Goal: Task Accomplishment & Management: Use online tool/utility

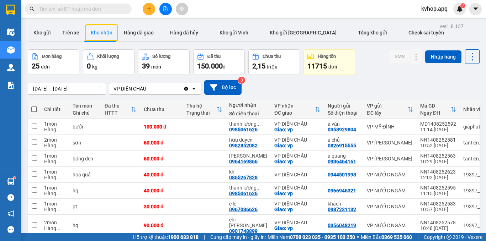
scroll to position [71, 0]
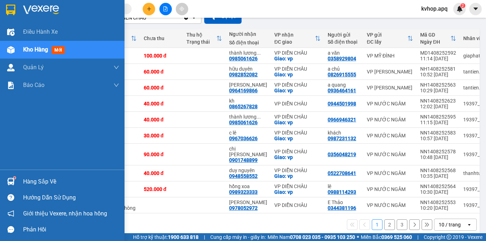
drag, startPoint x: 23, startPoint y: 178, endPoint x: 29, endPoint y: 178, distance: 6.0
click at [26, 178] on div "Hàng sắp về" at bounding box center [71, 182] width 96 height 11
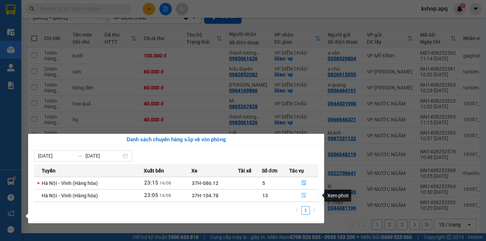
click at [303, 195] on icon "file-done" at bounding box center [303, 195] width 5 height 5
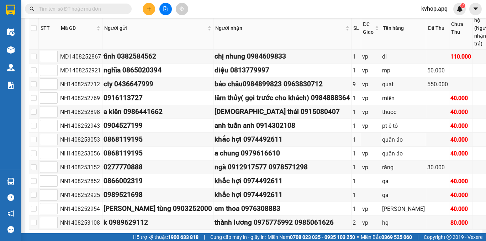
scroll to position [249, 0]
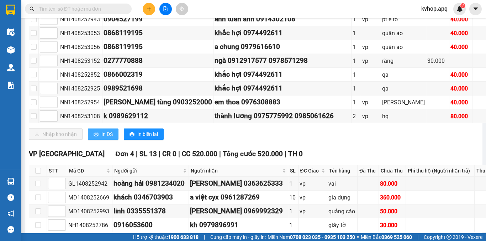
click at [111, 138] on span "In DS" at bounding box center [106, 134] width 11 height 8
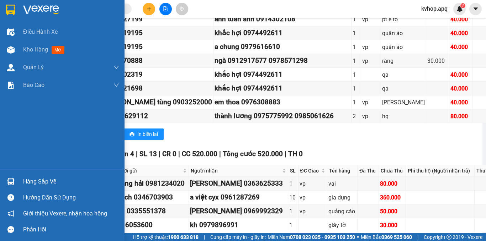
click at [31, 183] on div "Hàng sắp về" at bounding box center [71, 182] width 96 height 11
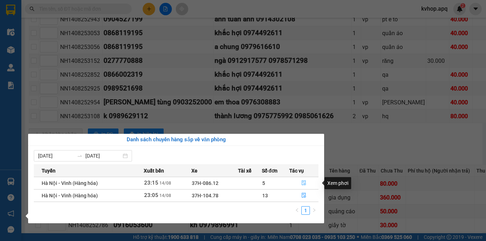
click at [302, 183] on icon "file-done" at bounding box center [303, 183] width 5 height 5
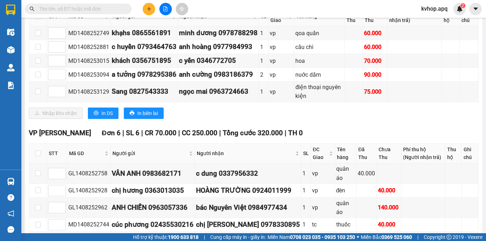
scroll to position [107, 0]
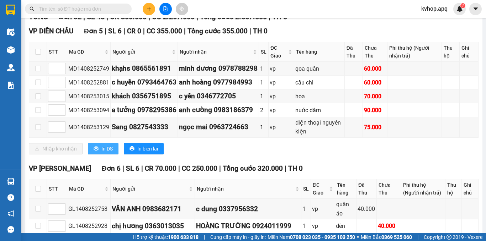
click at [105, 153] on span "In DS" at bounding box center [106, 149] width 11 height 8
